Goal: Task Accomplishment & Management: Complete application form

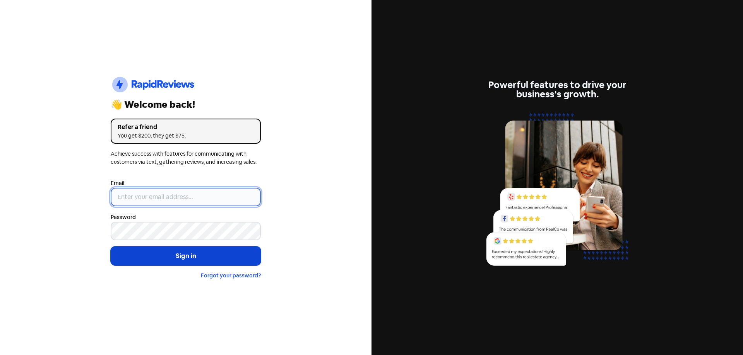
type input "[EMAIL_ADDRESS][DOMAIN_NAME]"
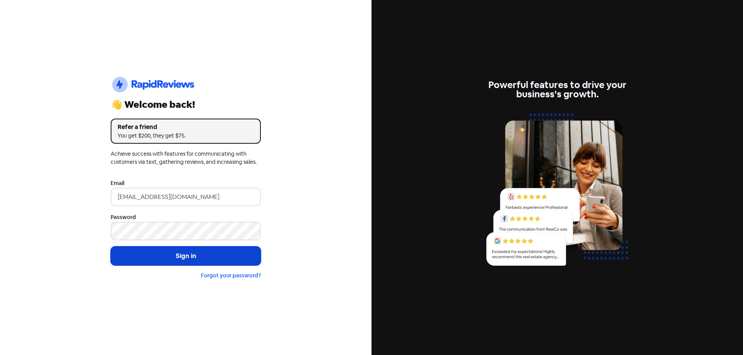
click at [190, 251] on button "Sign in" at bounding box center [186, 256] width 150 height 19
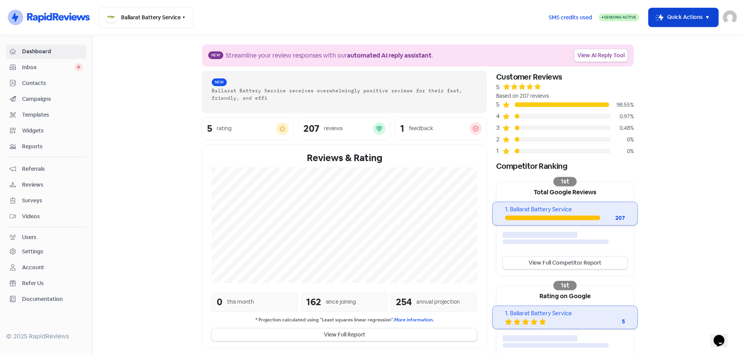
click at [695, 18] on button "Icon For Thunder-move Quick Actions" at bounding box center [683, 17] width 70 height 19
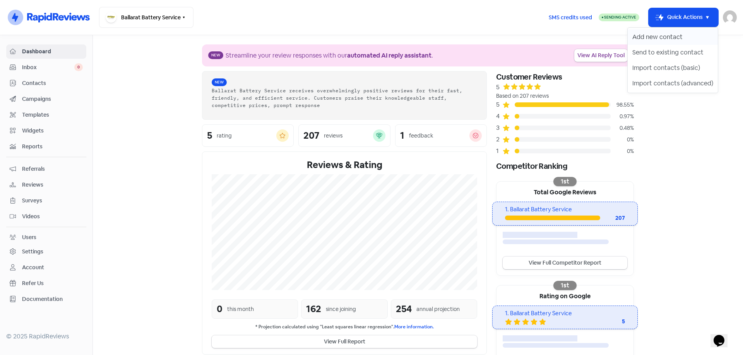
click at [664, 35] on button "Add new contact" at bounding box center [672, 36] width 90 height 15
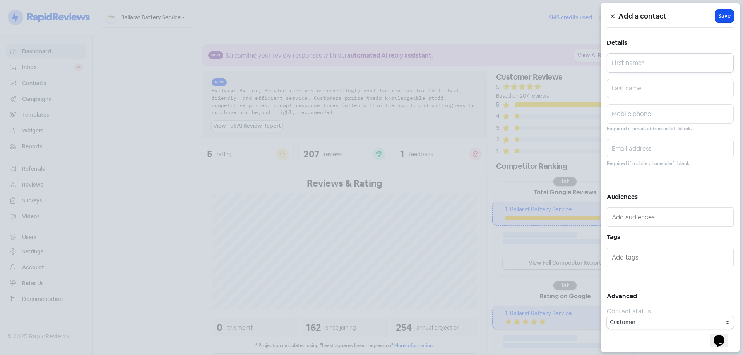
click at [656, 65] on input "text" at bounding box center [669, 62] width 127 height 19
type input "Valued Customer"
click at [681, 116] on input "text" at bounding box center [669, 113] width 127 height 19
type input "0438795990"
click at [725, 14] on span "Save" at bounding box center [724, 16] width 12 height 8
